Goal: Task Accomplishment & Management: Use online tool/utility

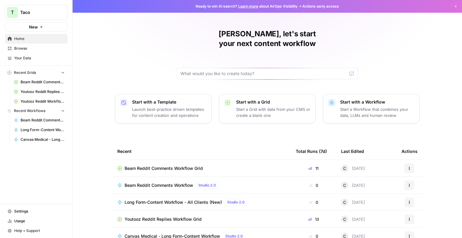
scroll to position [40, 0]
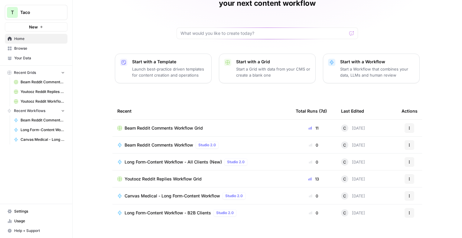
click at [62, 111] on icon "button" at bounding box center [63, 110] width 4 height 4
click at [62, 111] on icon "button" at bounding box center [63, 111] width 4 height 4
click at [30, 47] on span "Browse" at bounding box center [39, 48] width 51 height 5
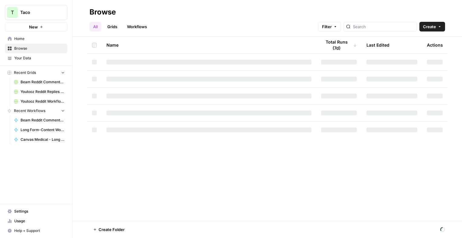
click at [144, 25] on link "Workflows" at bounding box center [136, 27] width 27 height 10
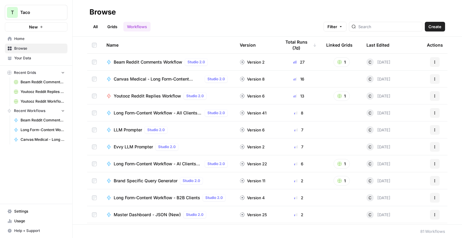
click at [377, 22] on div at bounding box center [386, 27] width 74 height 10
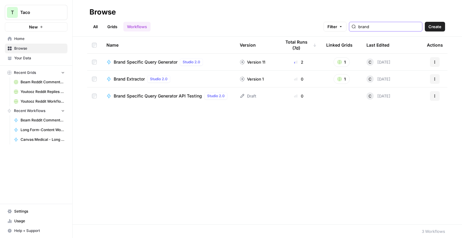
type input "brand"
click at [170, 96] on span "Brand Specific Query Generator API Testing" at bounding box center [158, 96] width 88 height 6
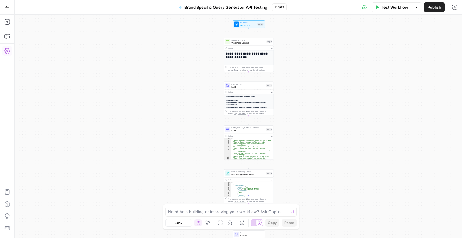
click at [2, 49] on button "Settings" at bounding box center [7, 51] width 10 height 10
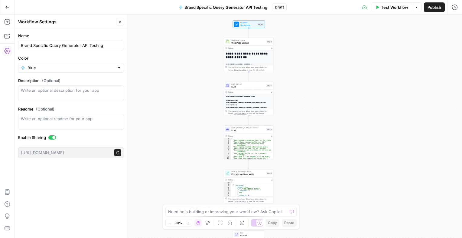
click at [2, 49] on button "Settings" at bounding box center [7, 51] width 10 height 10
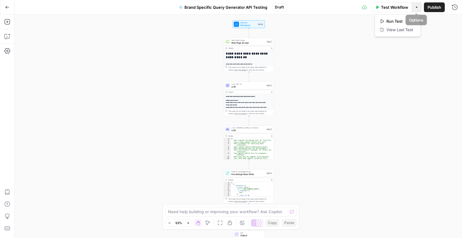
click at [420, 7] on button "Options" at bounding box center [417, 7] width 10 height 10
click at [312, 11] on div "Test Workflow Options Publish Run History" at bounding box center [374, 7] width 175 height 14
click at [7, 8] on icon "button" at bounding box center [7, 7] width 4 height 4
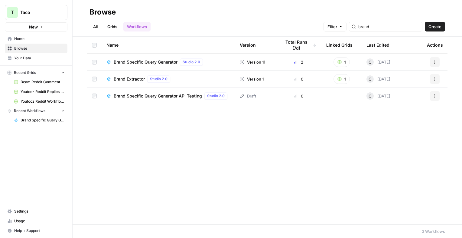
click at [165, 63] on span "Brand Specific Query Generator" at bounding box center [146, 62] width 64 height 6
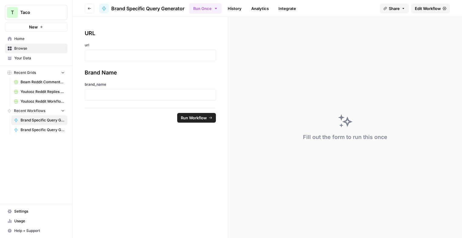
click at [242, 12] on link "History" at bounding box center [234, 9] width 21 height 10
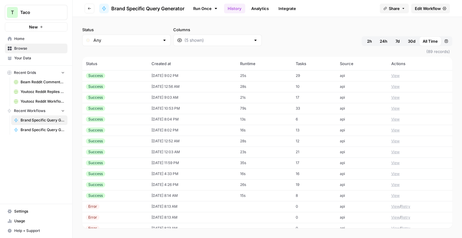
click at [159, 76] on td "[DATE] 9:02 PM" at bounding box center [192, 75] width 89 height 11
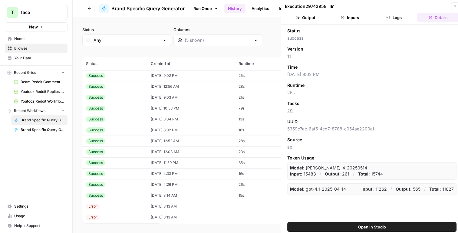
click at [311, 17] on button "Output" at bounding box center [306, 18] width 42 height 10
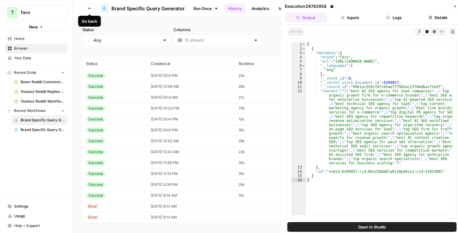
click at [87, 7] on button "Go back" at bounding box center [90, 9] width 10 height 10
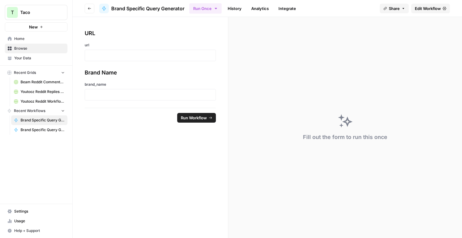
click at [88, 8] on icon "button" at bounding box center [90, 9] width 4 height 4
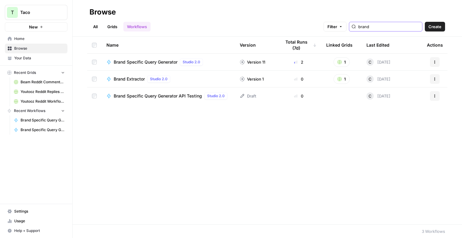
click at [372, 24] on input "brand" at bounding box center [389, 27] width 61 height 6
type input "master"
click at [165, 62] on span "Master Dashboard - JSON (New)" at bounding box center [147, 62] width 67 height 6
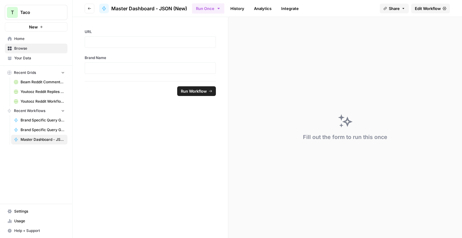
click at [245, 8] on link "History" at bounding box center [237, 9] width 21 height 10
